Goal: Information Seeking & Learning: Understand process/instructions

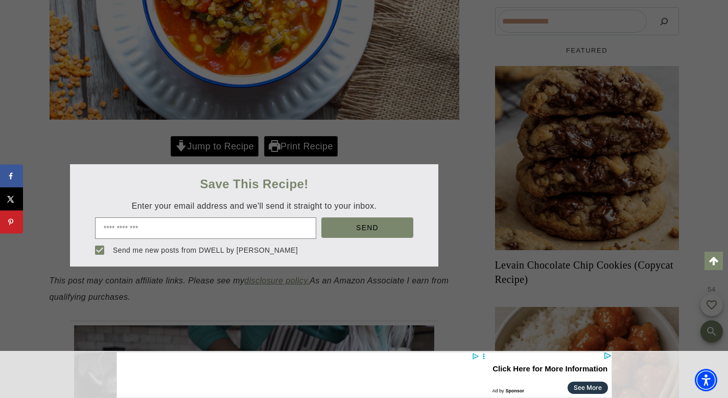
scroll to position [399, 0]
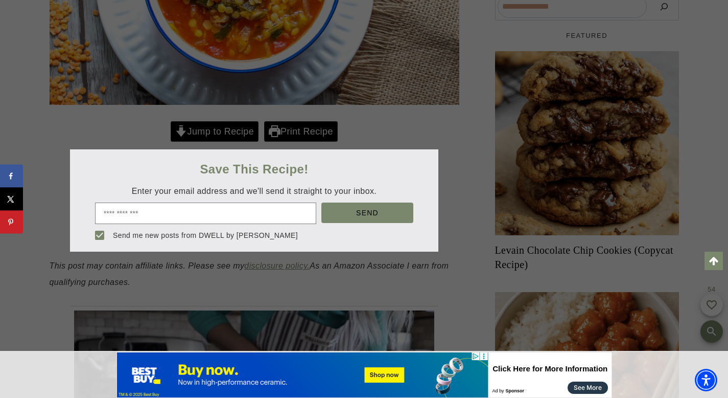
click at [222, 130] on div at bounding box center [364, 199] width 728 height 398
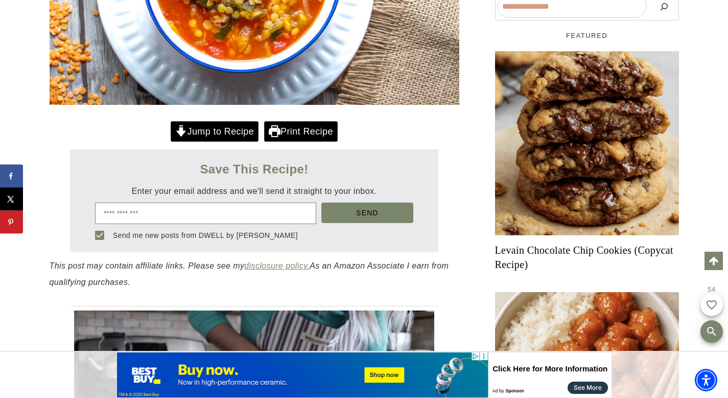
scroll to position [0, 0]
click at [226, 131] on link "Jump to Recipe" at bounding box center [215, 131] width 88 height 21
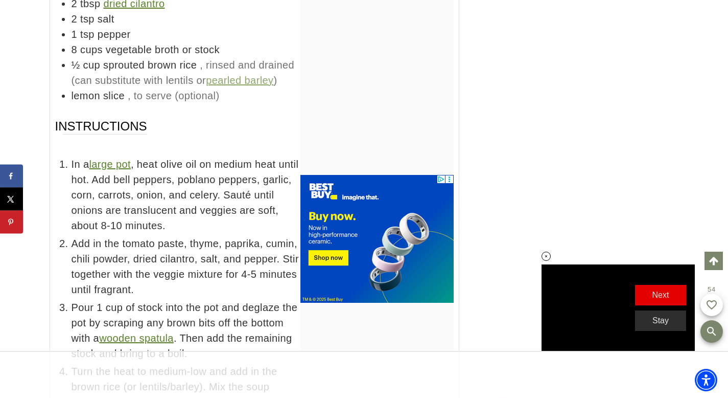
scroll to position [5408, 0]
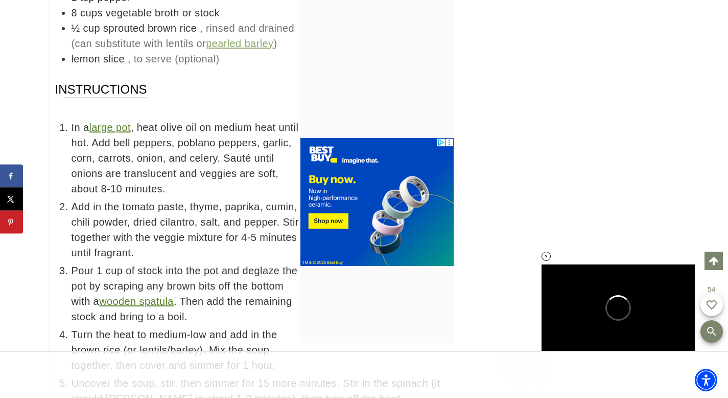
click at [724, 111] on div "Home » Recipes » Panera 10 Vegetable Soup Recipe American | Appetizer | Dairy-F…" at bounding box center [364, 209] width 728 height 10952
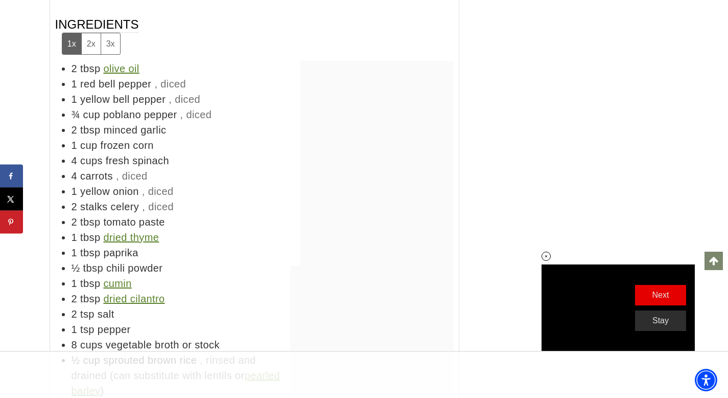
scroll to position [0, 0]
